Goal: Transaction & Acquisition: Purchase product/service

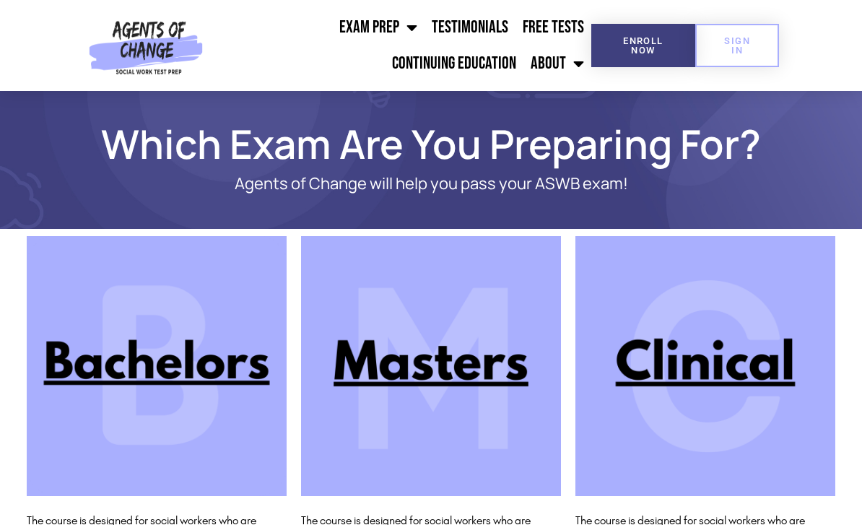
click at [360, 294] on img at bounding box center [431, 366] width 260 height 260
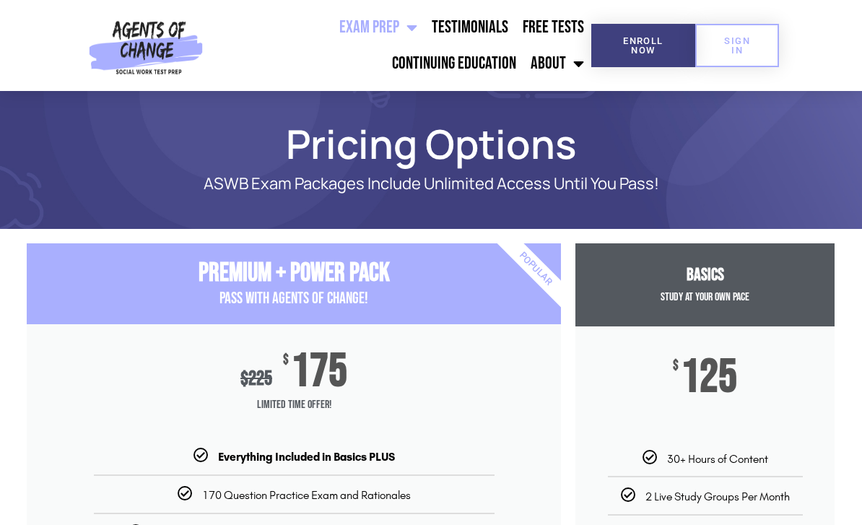
click at [385, 29] on link "Exam Prep" at bounding box center [378, 27] width 92 height 36
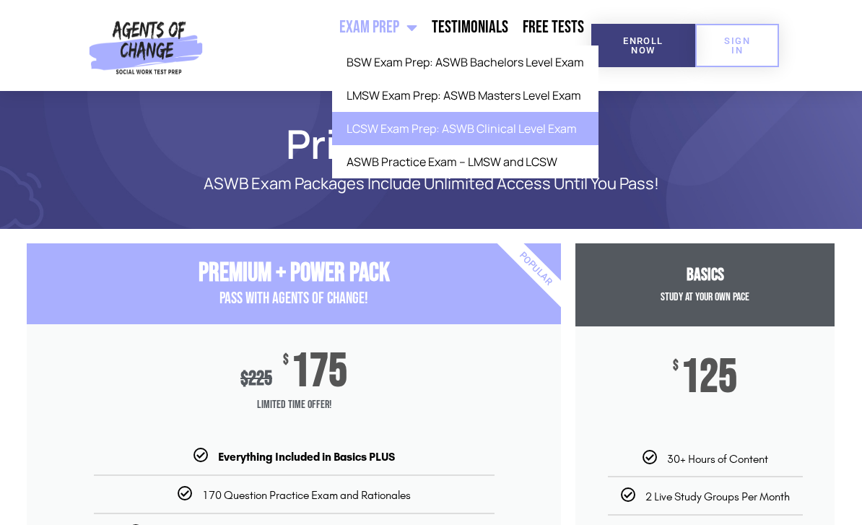
click at [464, 133] on link "LCSW Exam Prep: ASWB Clinical Level Exam" at bounding box center [465, 128] width 266 height 33
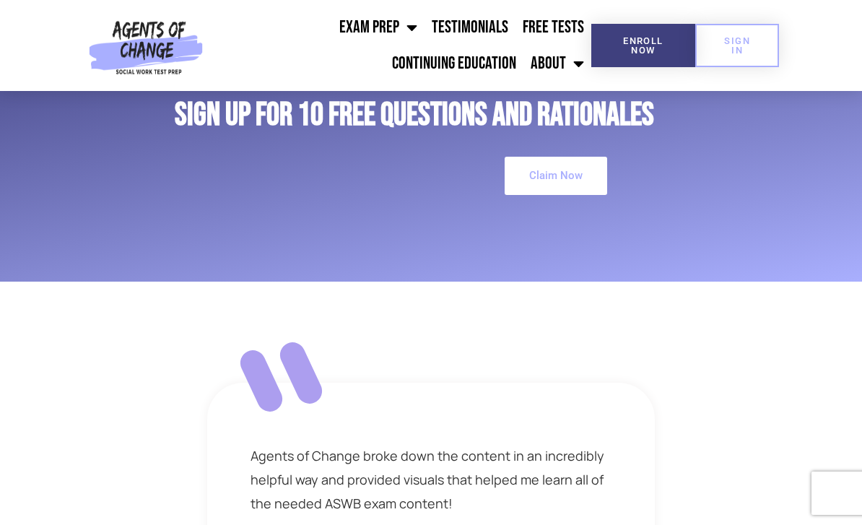
scroll to position [3977, 0]
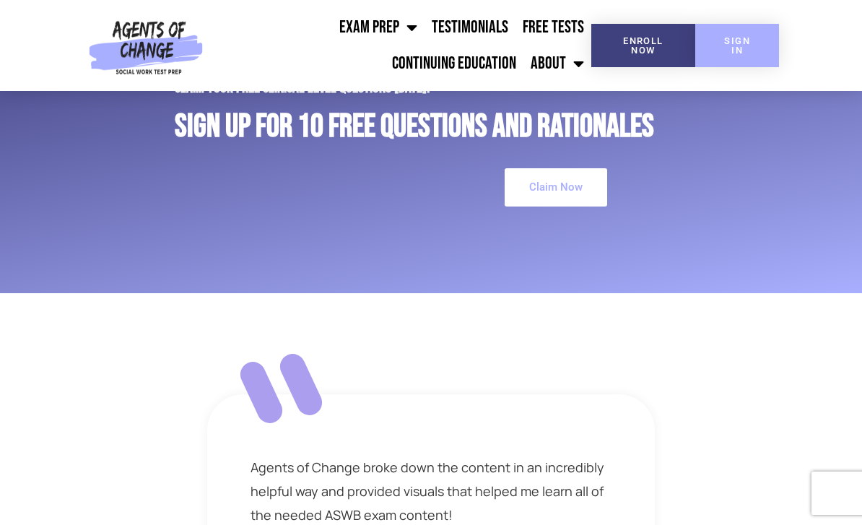
click at [745, 36] on span "SIGN IN" at bounding box center [737, 45] width 38 height 19
